Goal: Task Accomplishment & Management: Manage account settings

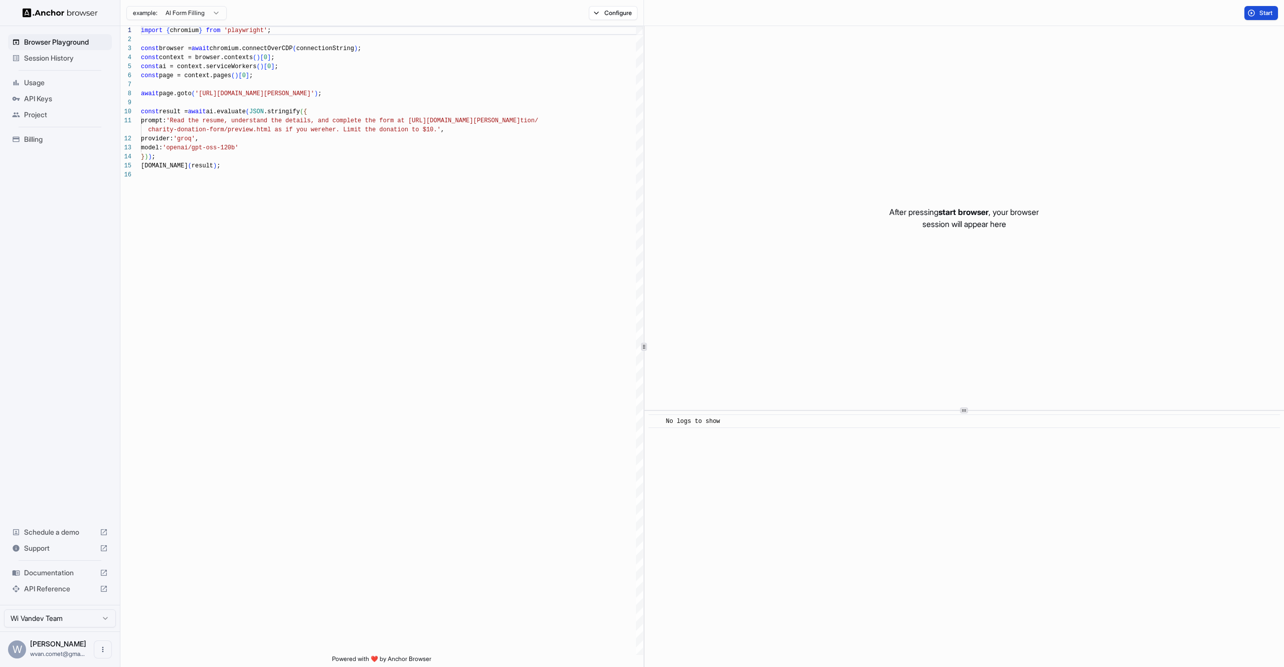
click at [1261, 11] on span "Start" at bounding box center [1266, 13] width 14 height 8
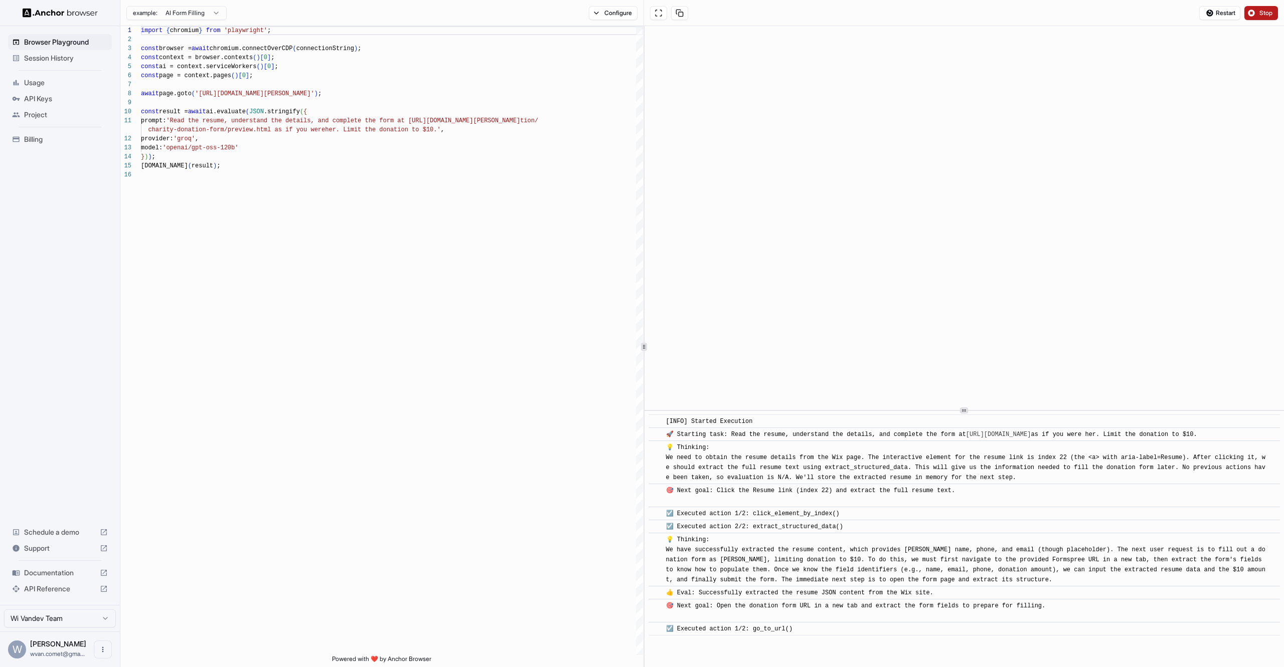
click at [45, 140] on span "Billing" at bounding box center [66, 139] width 84 height 10
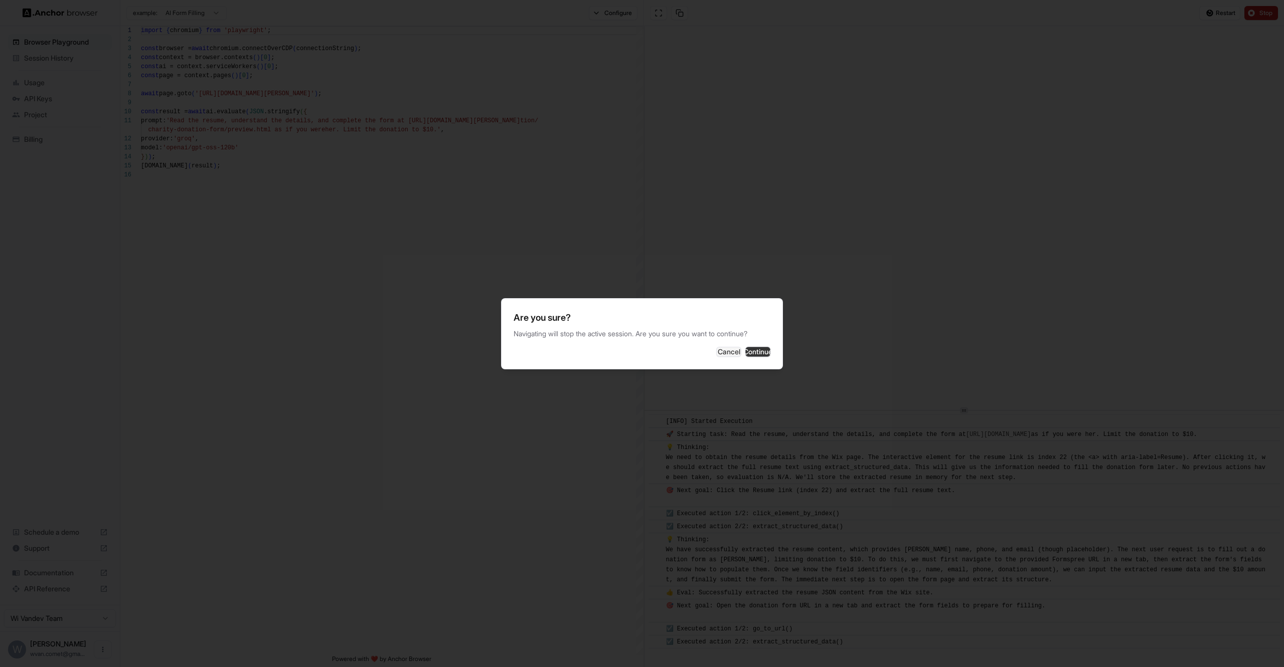
click at [747, 348] on button "Continue" at bounding box center [757, 352] width 25 height 10
